Goal: Task Accomplishment & Management: Manage account settings

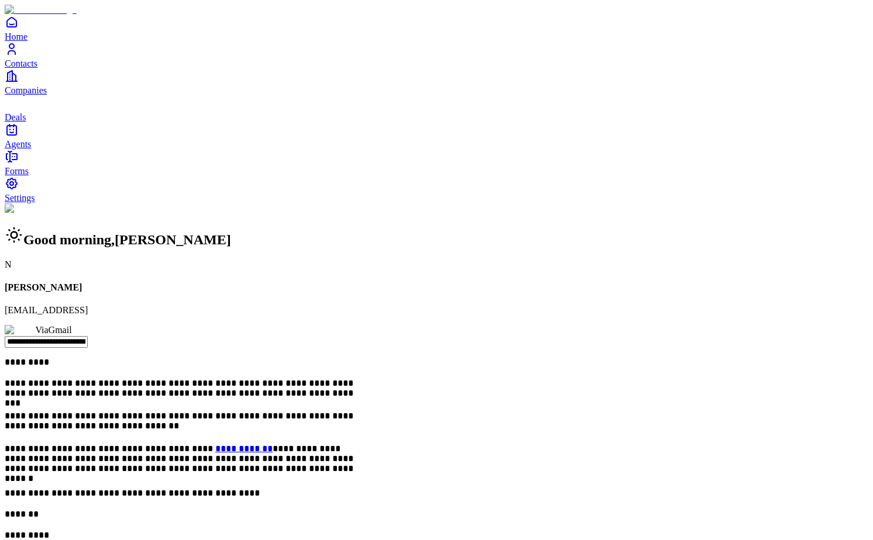
click at [37, 68] on span "Contacts" at bounding box center [21, 63] width 33 height 10
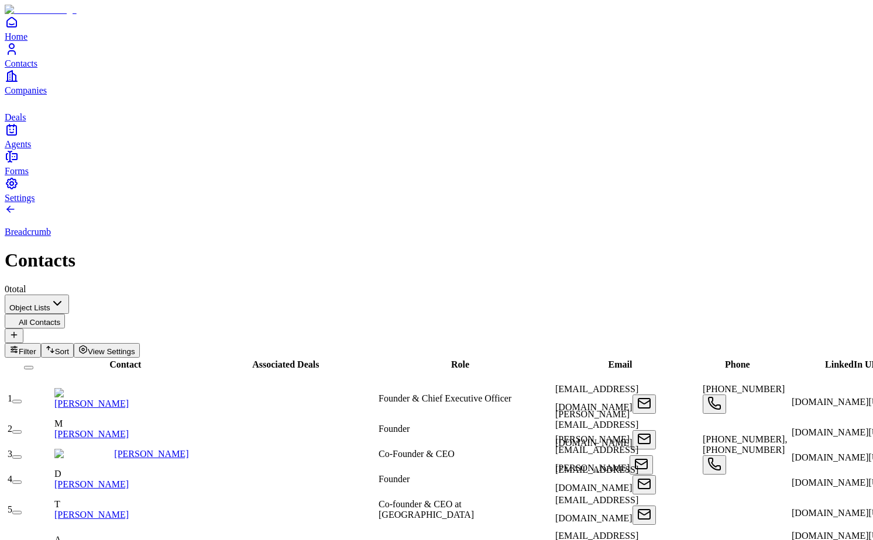
click at [16, 335] on icon at bounding box center [13, 335] width 5 height 0
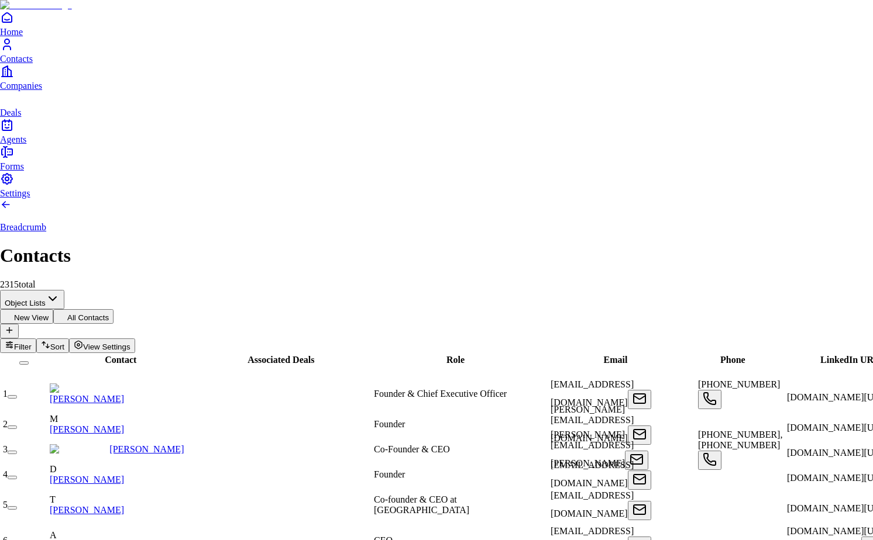
type input "**********"
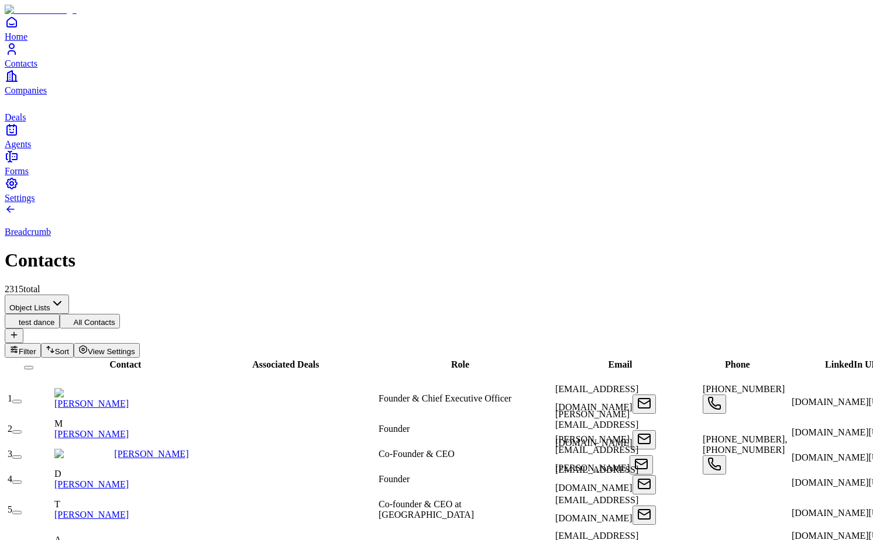
click at [36, 347] on span "Filter" at bounding box center [28, 351] width 18 height 9
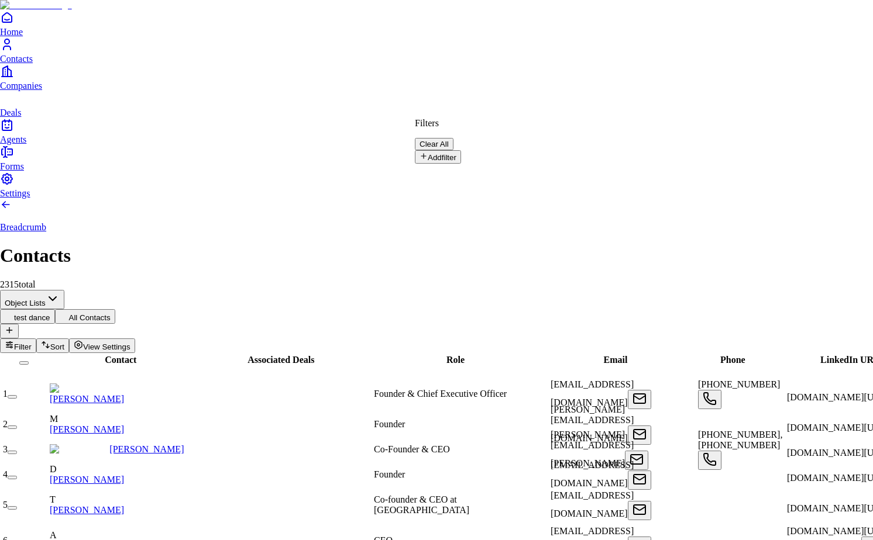
click at [456, 155] on button "Add filter" at bounding box center [438, 156] width 46 height 13
click at [498, 170] on input "text" at bounding box center [456, 176] width 83 height 12
type input "*"
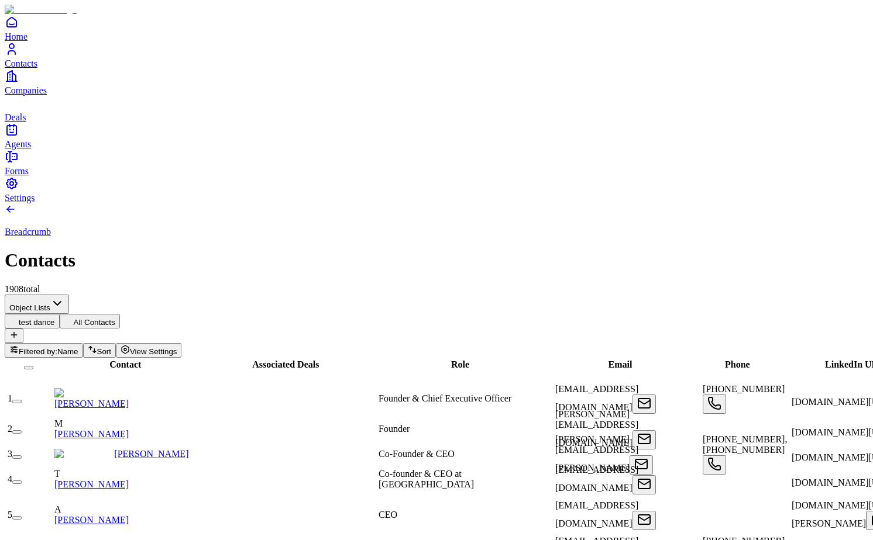
click at [120, 314] on button "All Contacts" at bounding box center [90, 321] width 60 height 15
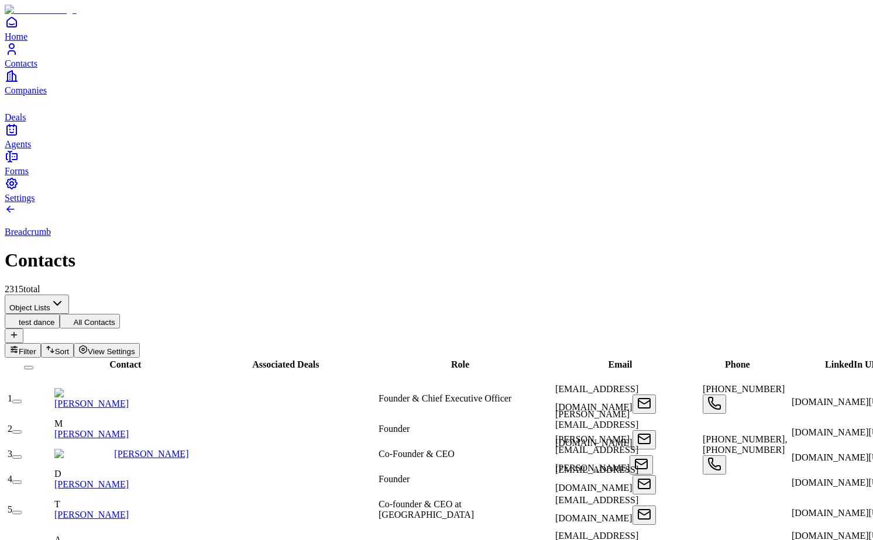
click at [60, 314] on button "test dance" at bounding box center [32, 321] width 55 height 15
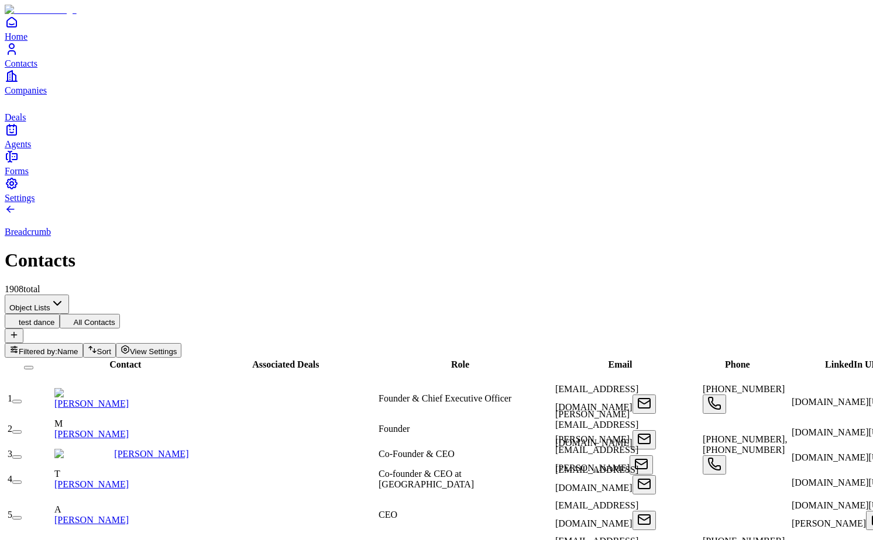
click at [74, 316] on icon at bounding box center [68, 320] width 9 height 9
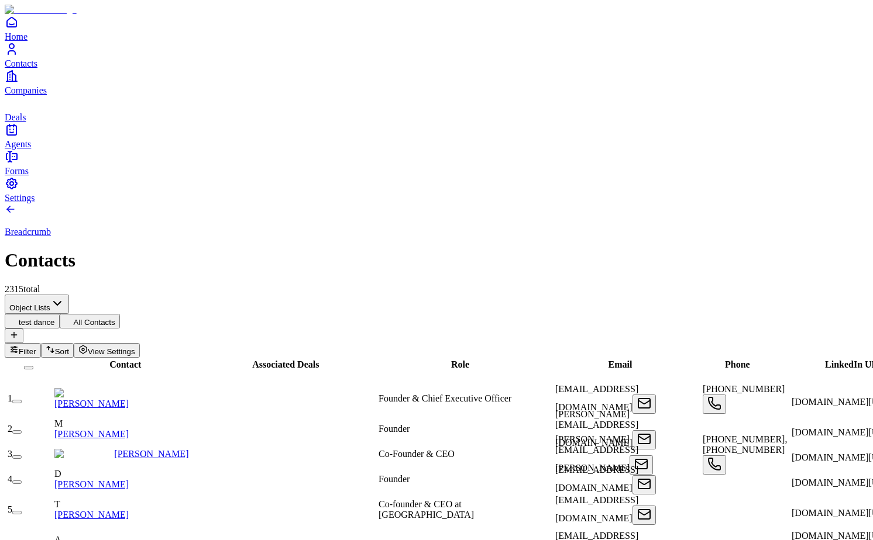
click at [60, 314] on button "test dance" at bounding box center [32, 321] width 55 height 15
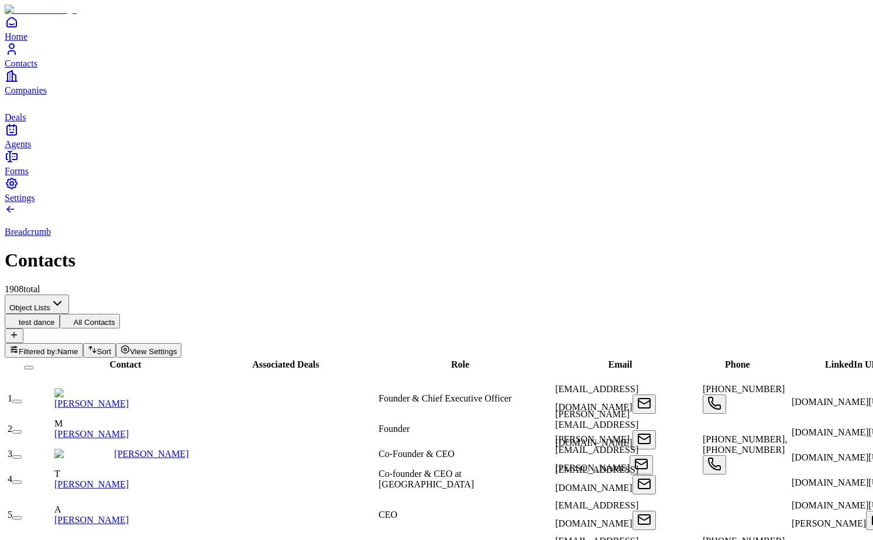
click at [120, 314] on button "All Contacts" at bounding box center [90, 321] width 60 height 15
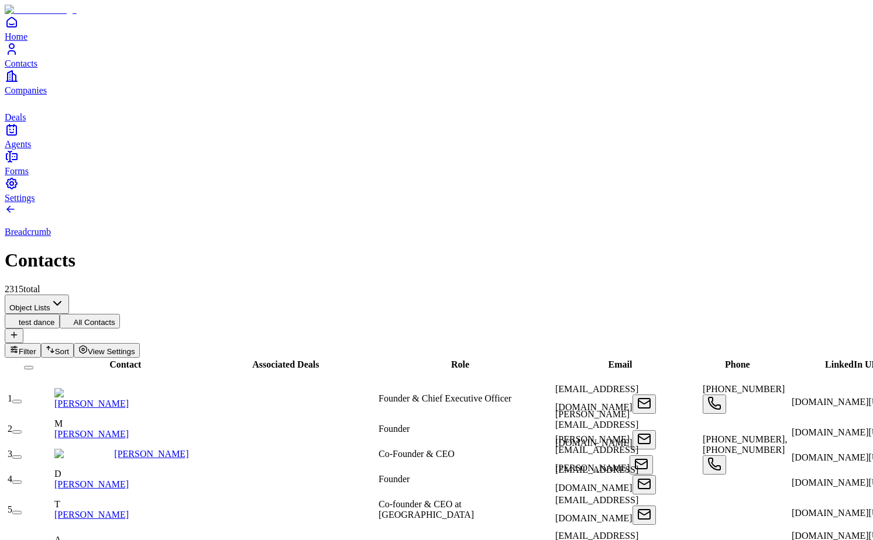
click at [60, 314] on button "test dance" at bounding box center [32, 321] width 55 height 15
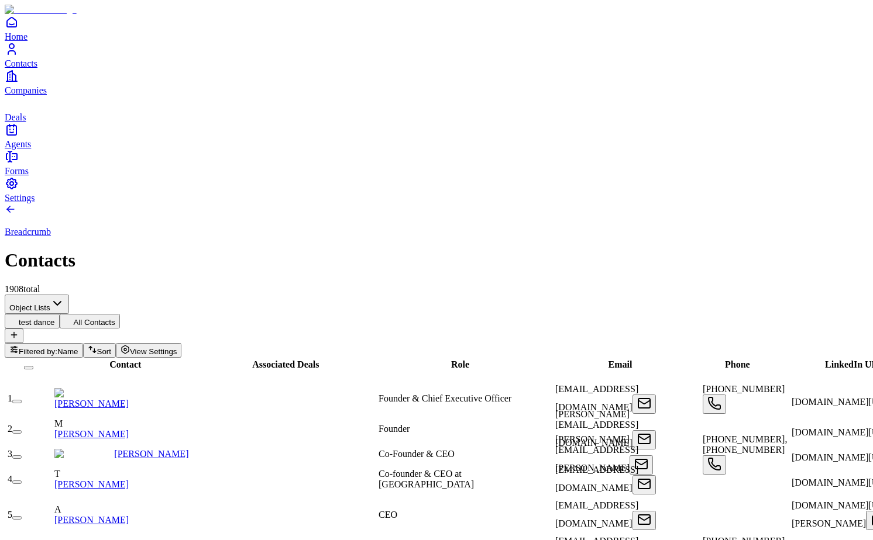
click at [120, 314] on button "All Contacts" at bounding box center [90, 321] width 60 height 15
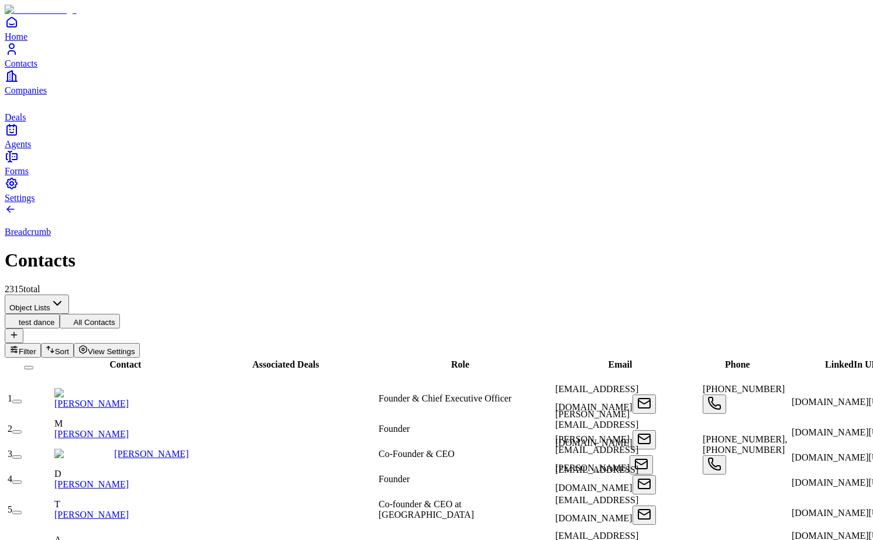
click at [60, 314] on button "test dance" at bounding box center [32, 321] width 55 height 15
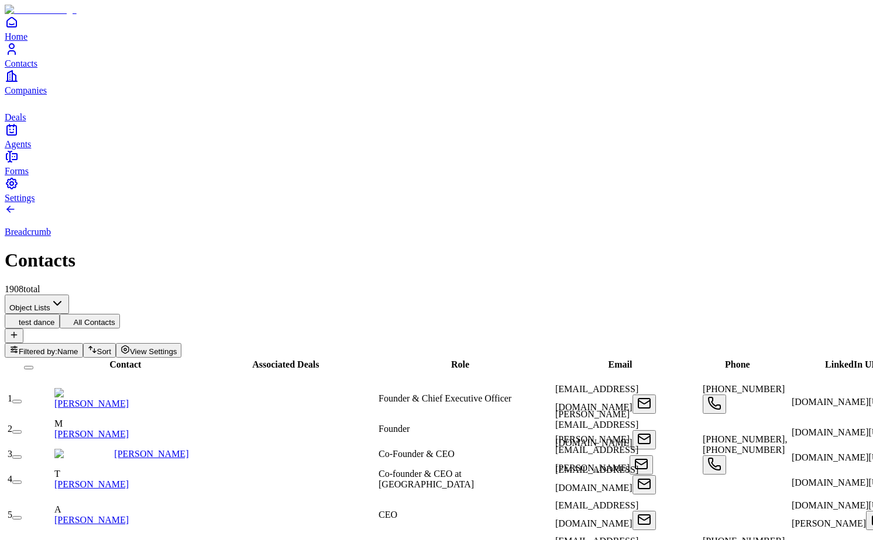
click at [120, 314] on button "All Contacts" at bounding box center [90, 321] width 60 height 15
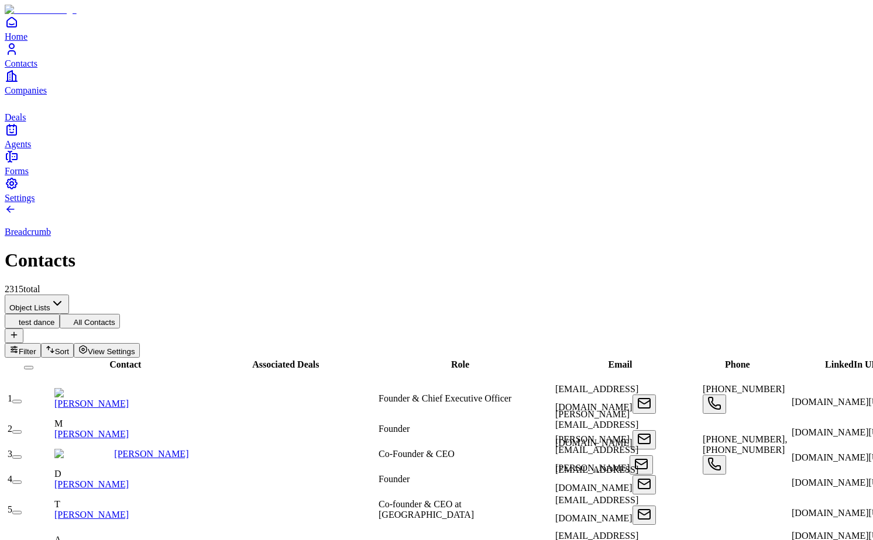
click at [60, 314] on button "test dance" at bounding box center [32, 321] width 55 height 15
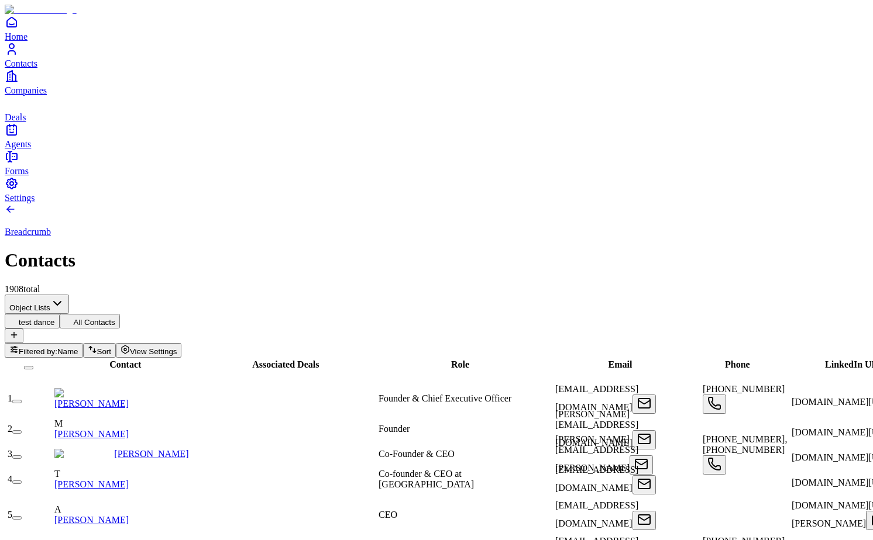
click at [120, 314] on button "All Contacts" at bounding box center [90, 321] width 60 height 15
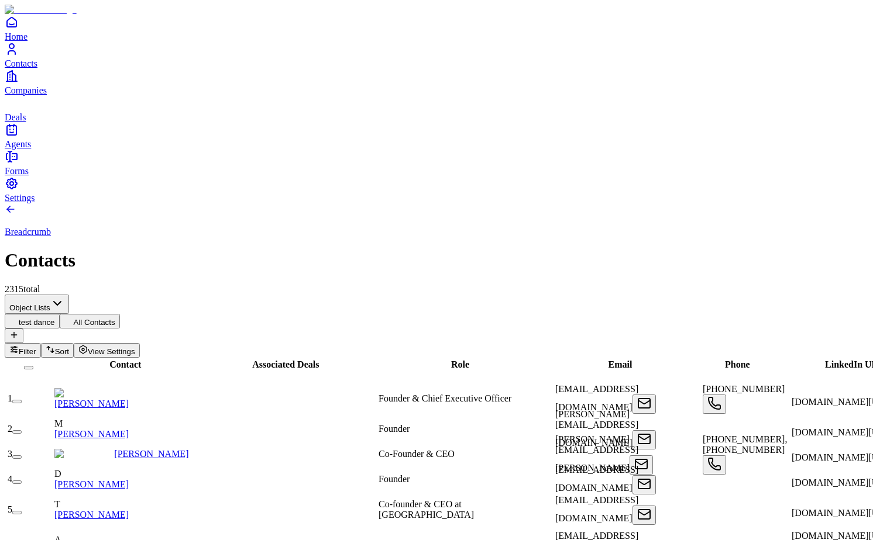
click at [60, 314] on button "test dance" at bounding box center [32, 321] width 55 height 15
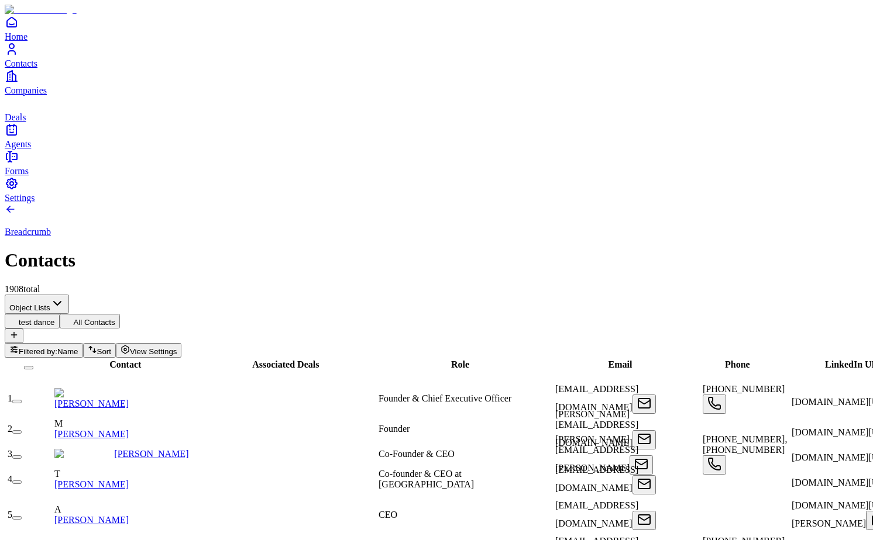
click at [120, 314] on button "All Contacts" at bounding box center [90, 321] width 60 height 15
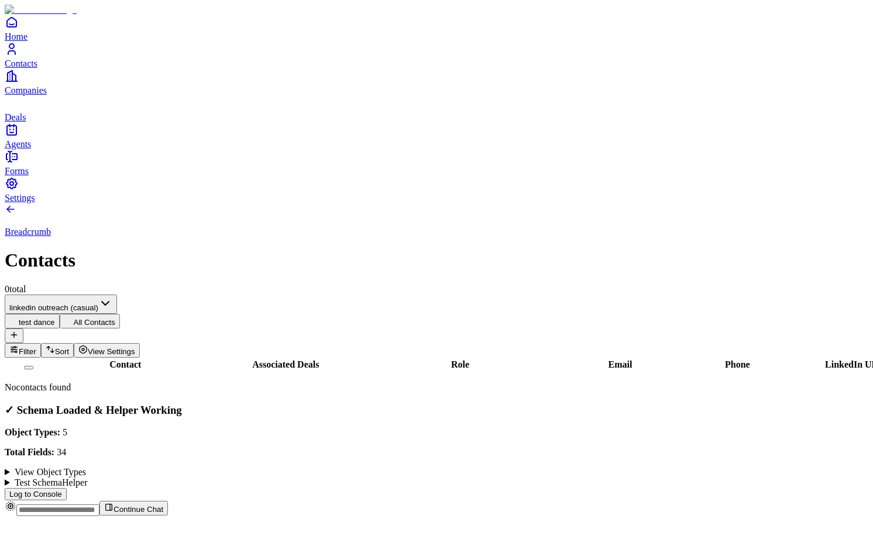
click at [116, 93] on html "Home Contacts Companies Deals Agents Forms Settings Breadcrumb Contacts 0 total…" at bounding box center [436, 263] width 873 height 526
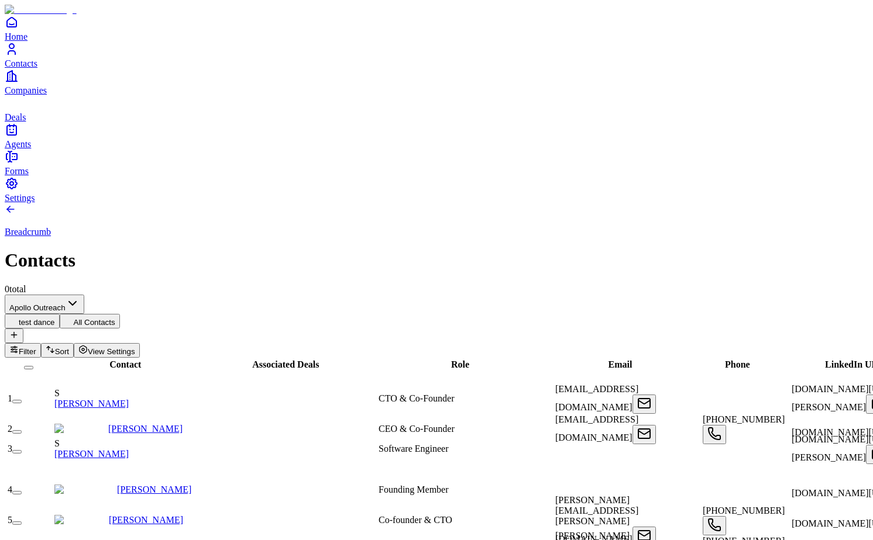
click at [451, 360] on span "Role" at bounding box center [460, 365] width 18 height 10
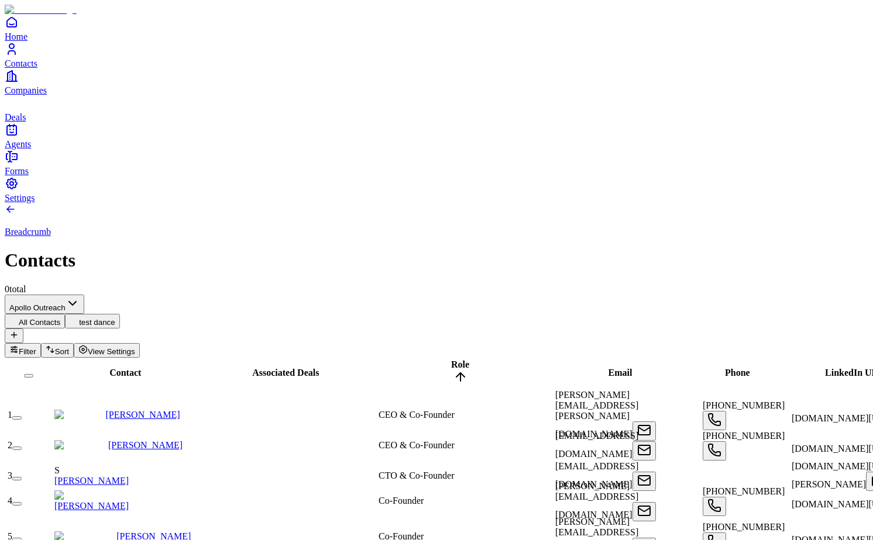
click at [280, 368] on span "Associated Deals" at bounding box center [285, 373] width 67 height 10
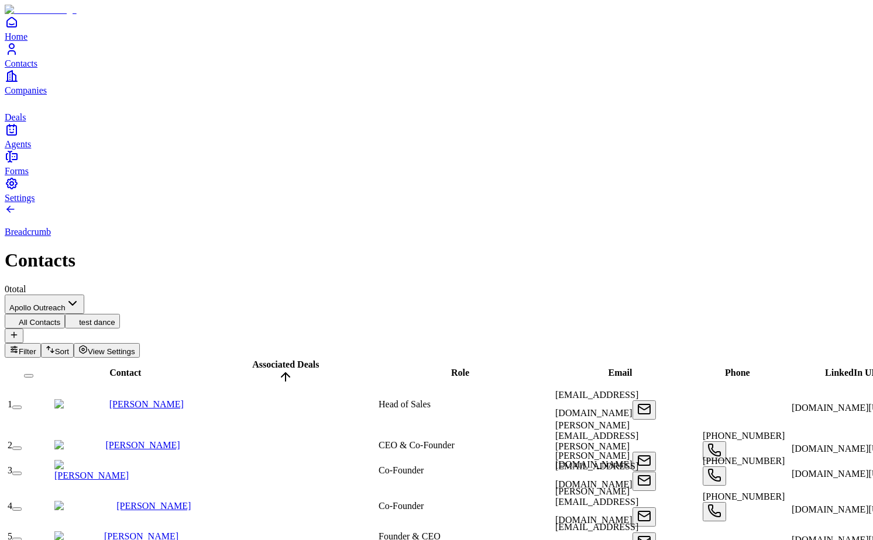
click at [112, 368] on span "Contact" at bounding box center [125, 373] width 32 height 10
